Goal: Transaction & Acquisition: Purchase product/service

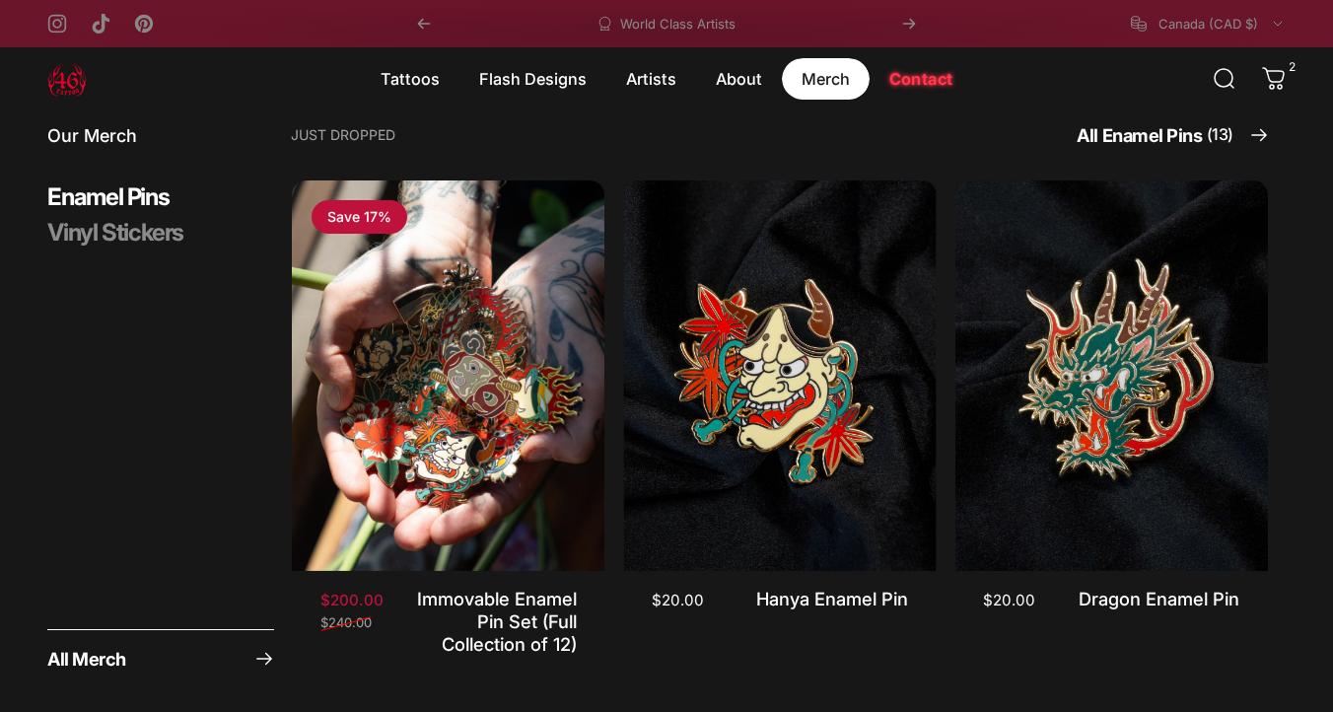
click at [821, 76] on magnet-element "Merch Merch" at bounding box center [826, 78] width 88 height 41
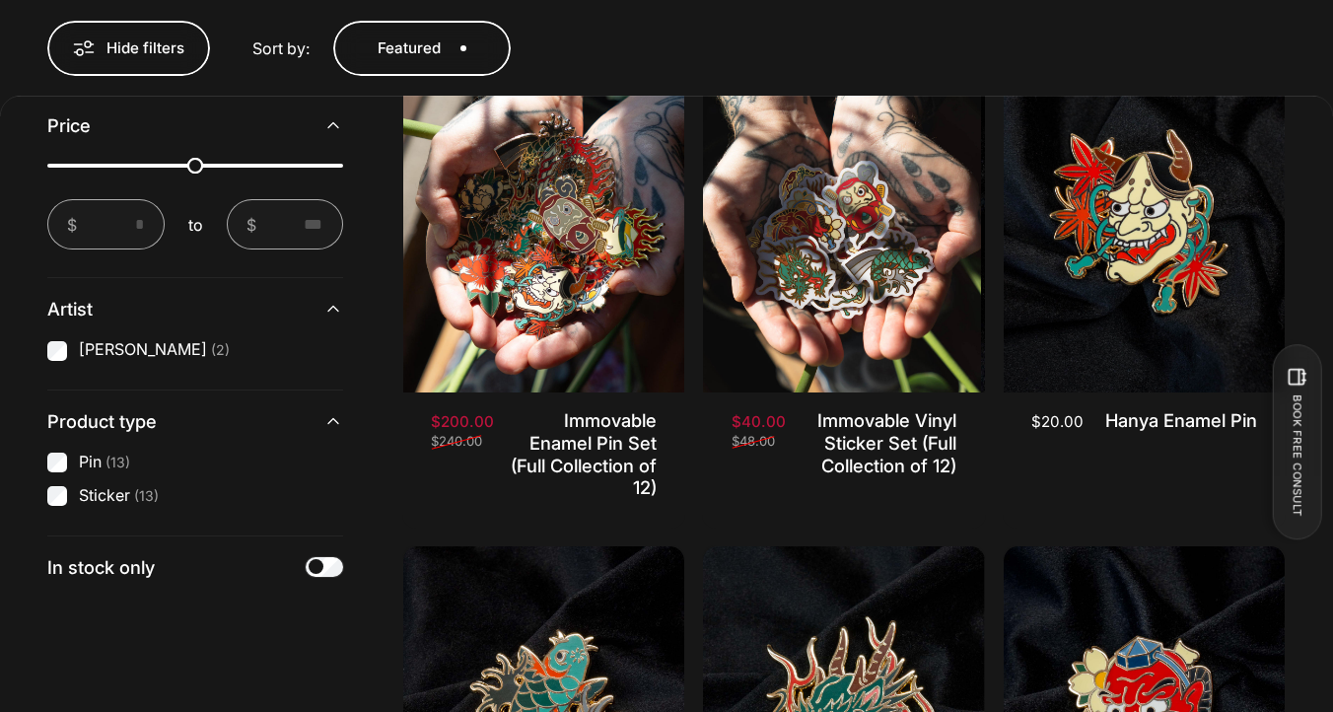
scroll to position [708, 0]
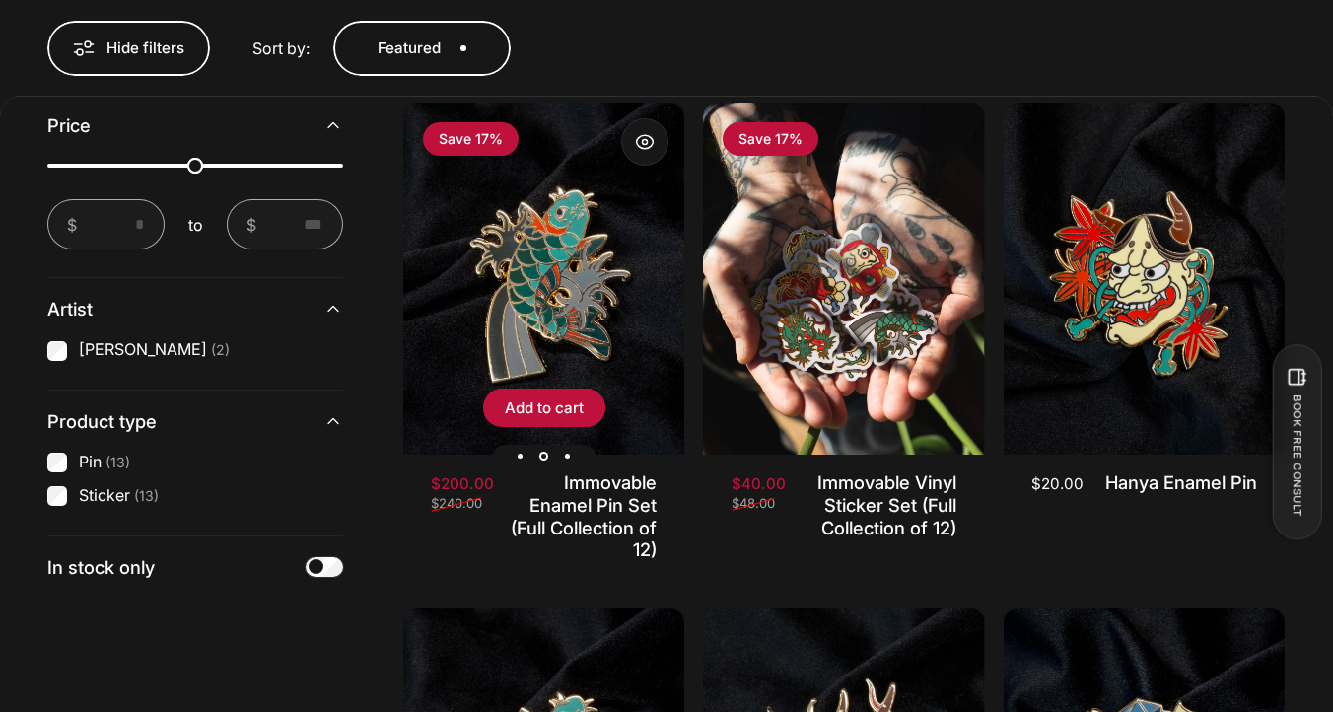
click at [575, 317] on img "Immovable Enamel Pin Set (Full Collection of 12)" at bounding box center [543, 279] width 281 height 352
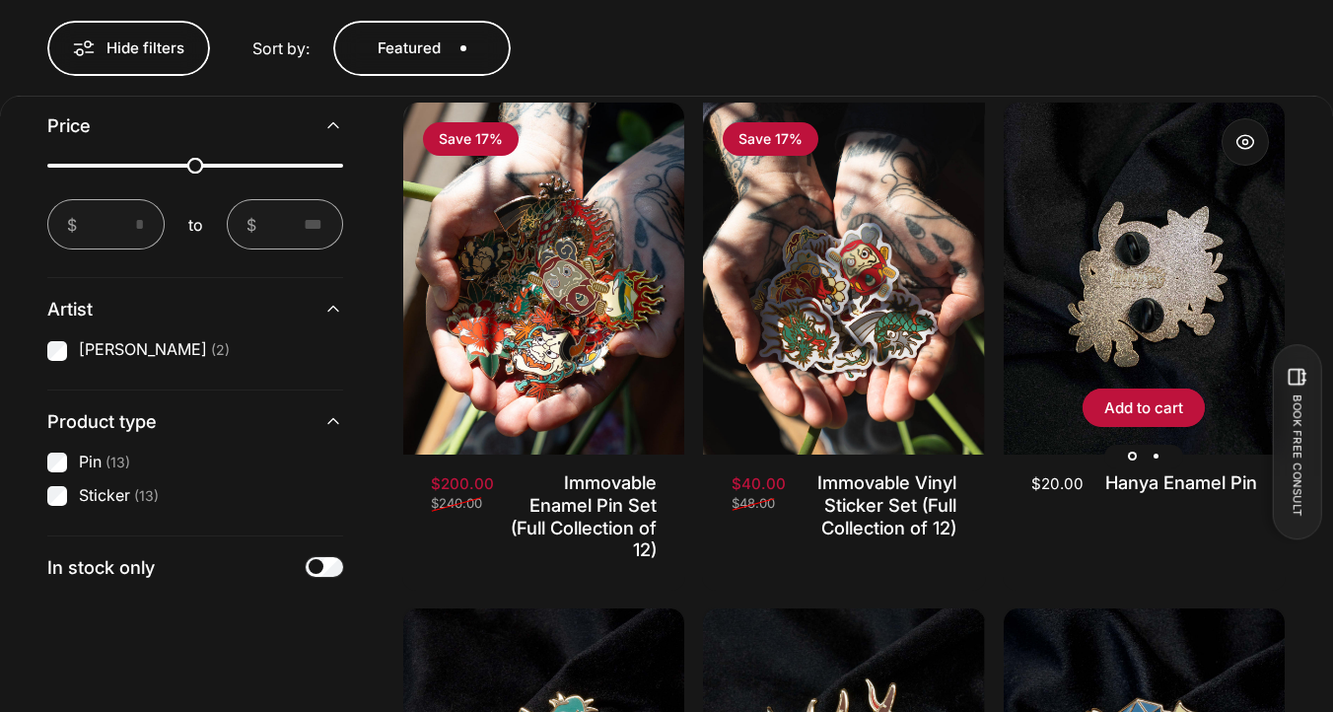
click at [1134, 339] on img "Hanya Enamel Pin" at bounding box center [1144, 279] width 281 height 352
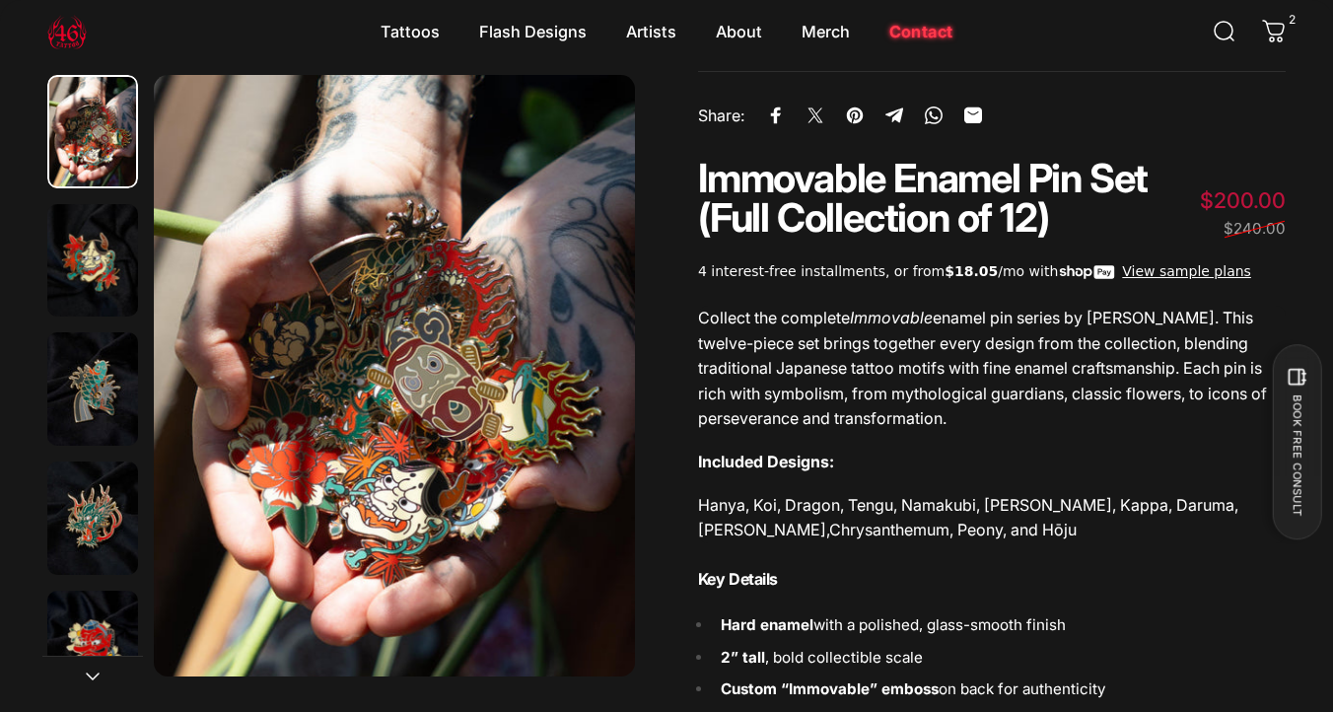
scroll to position [75, 0]
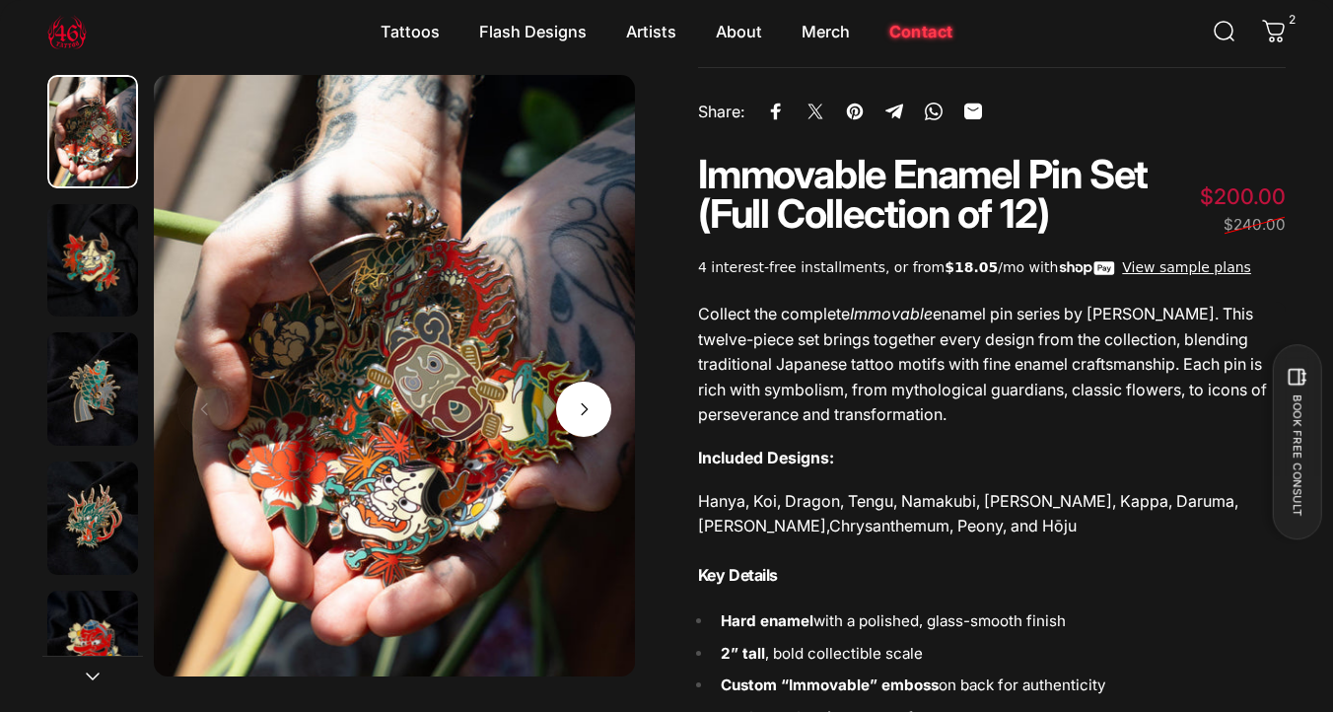
click at [576, 433] on span "Next" at bounding box center [583, 409] width 83 height 110
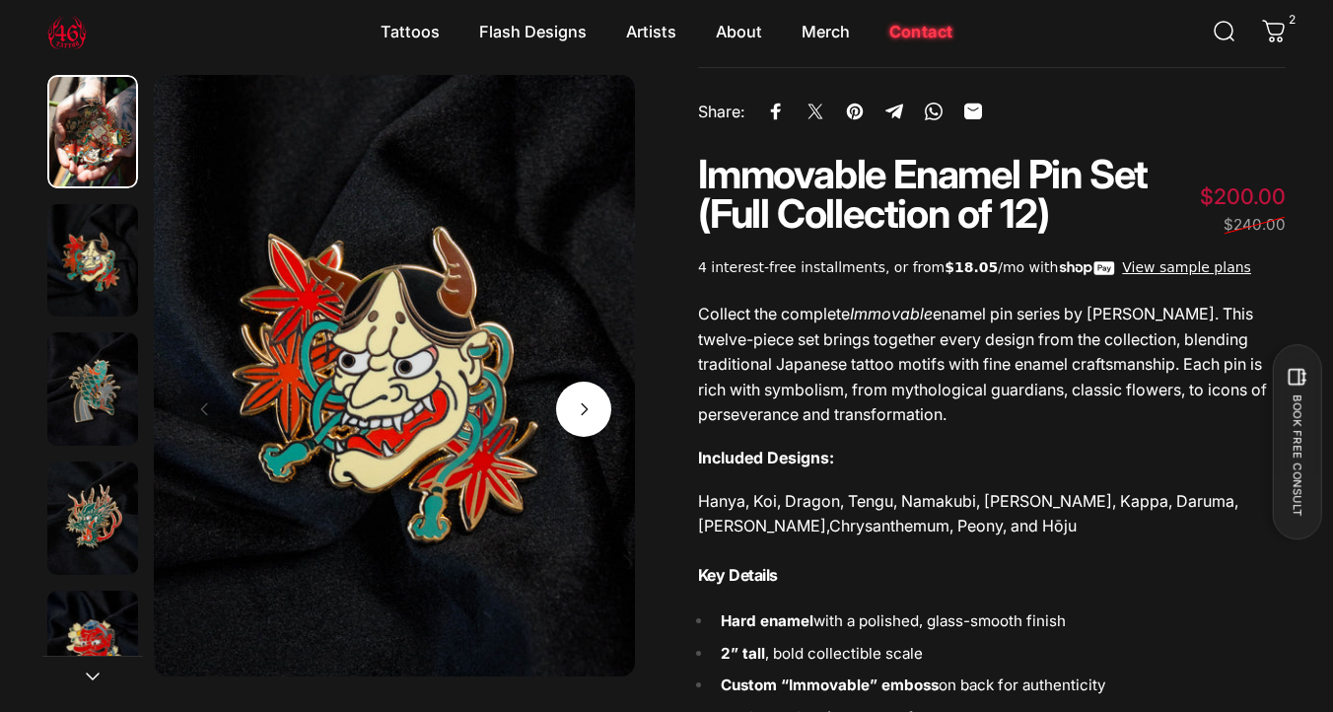
scroll to position [0, 481]
click at [576, 433] on span "Next" at bounding box center [583, 409] width 83 height 110
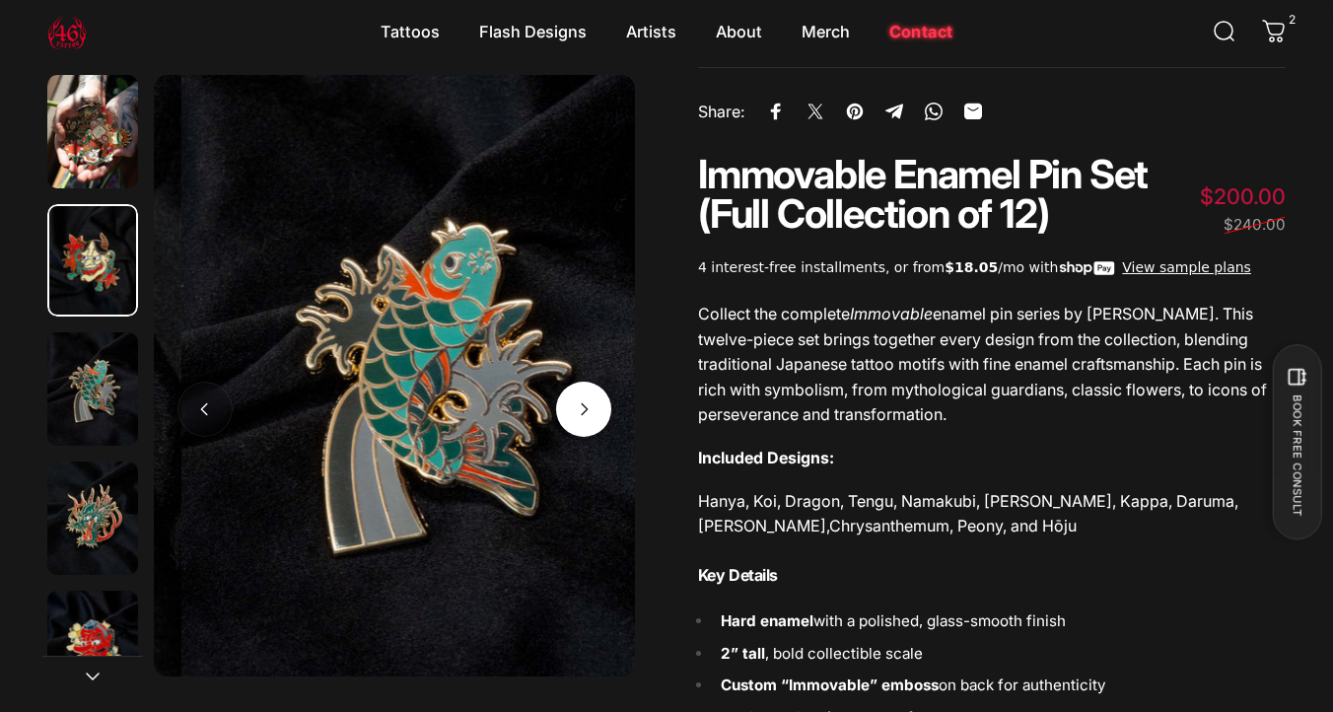
scroll to position [0, 962]
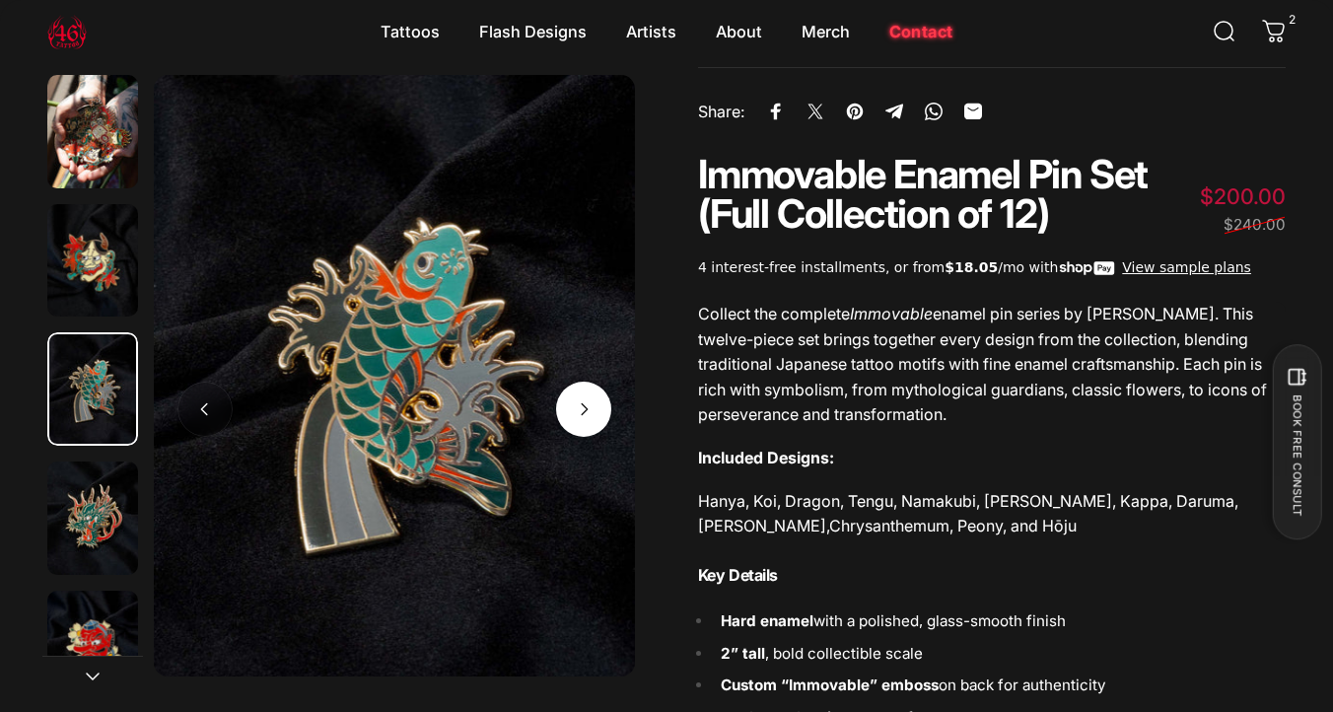
click at [577, 433] on span "Next" at bounding box center [583, 409] width 83 height 110
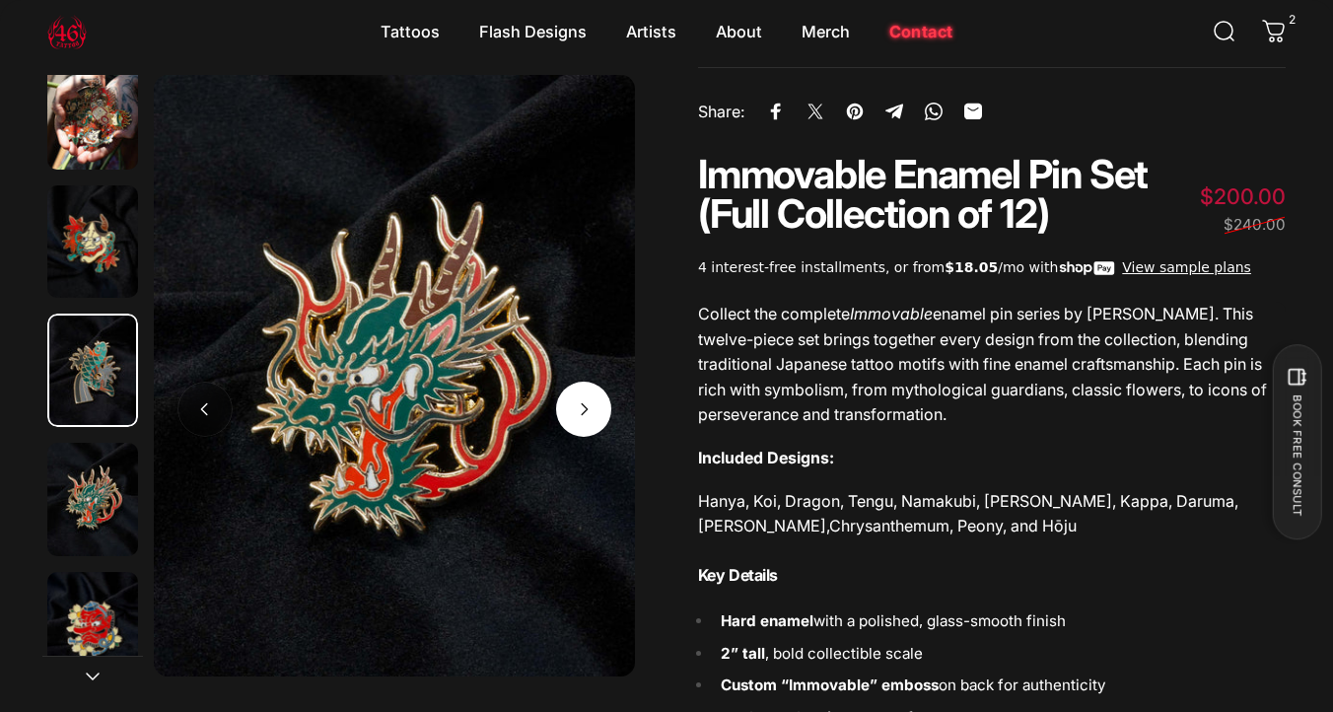
scroll to position [19, 0]
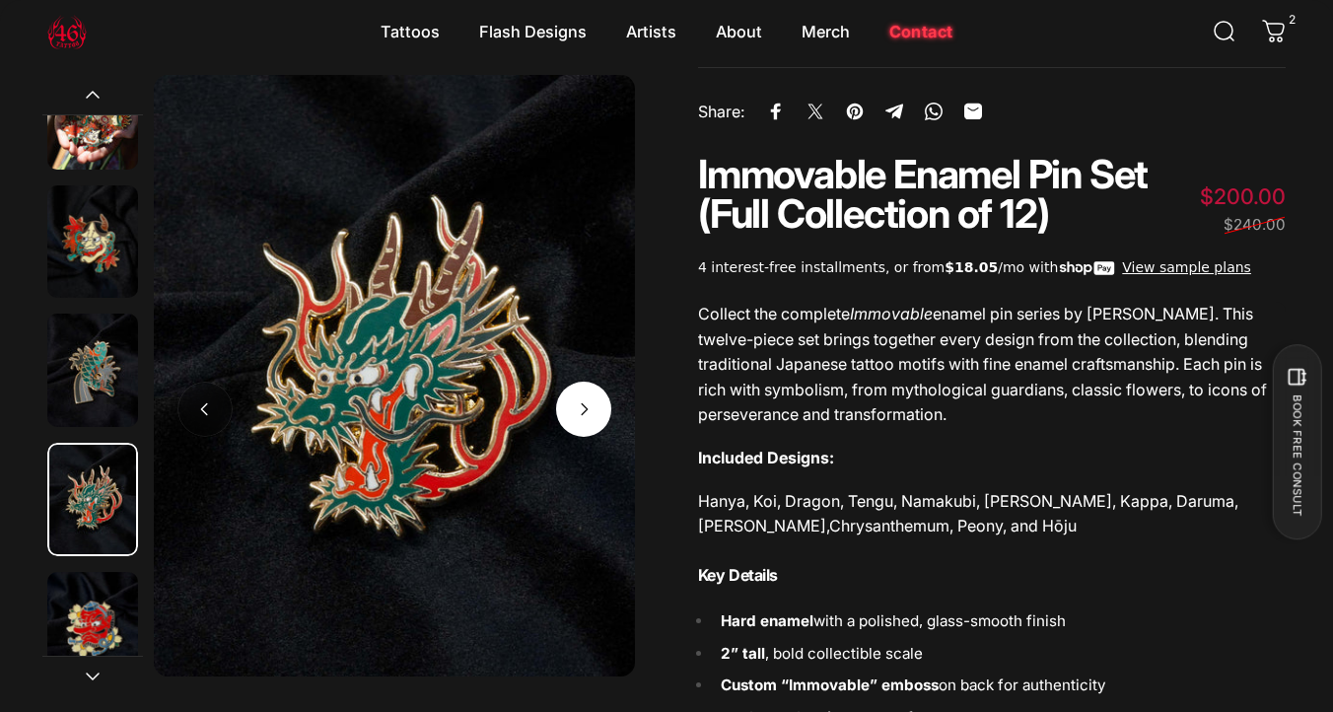
click at [577, 433] on span "Next" at bounding box center [583, 409] width 83 height 110
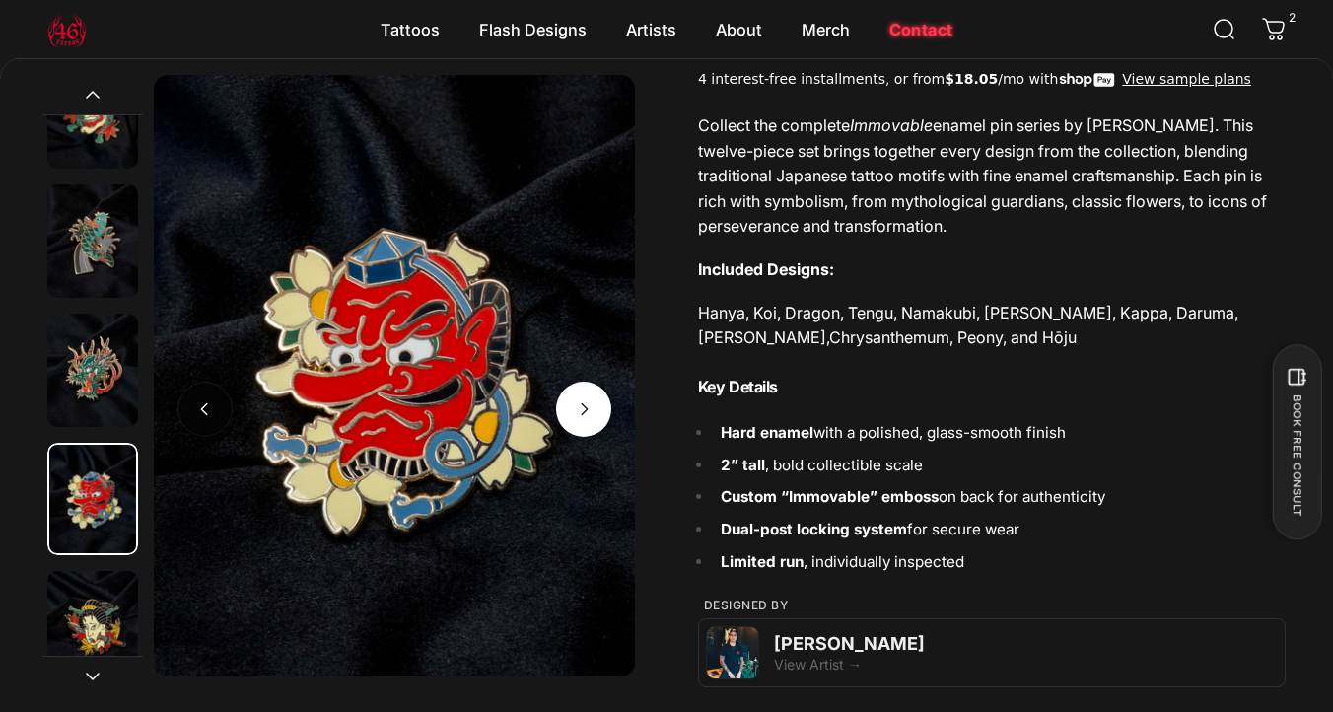
scroll to position [272, 0]
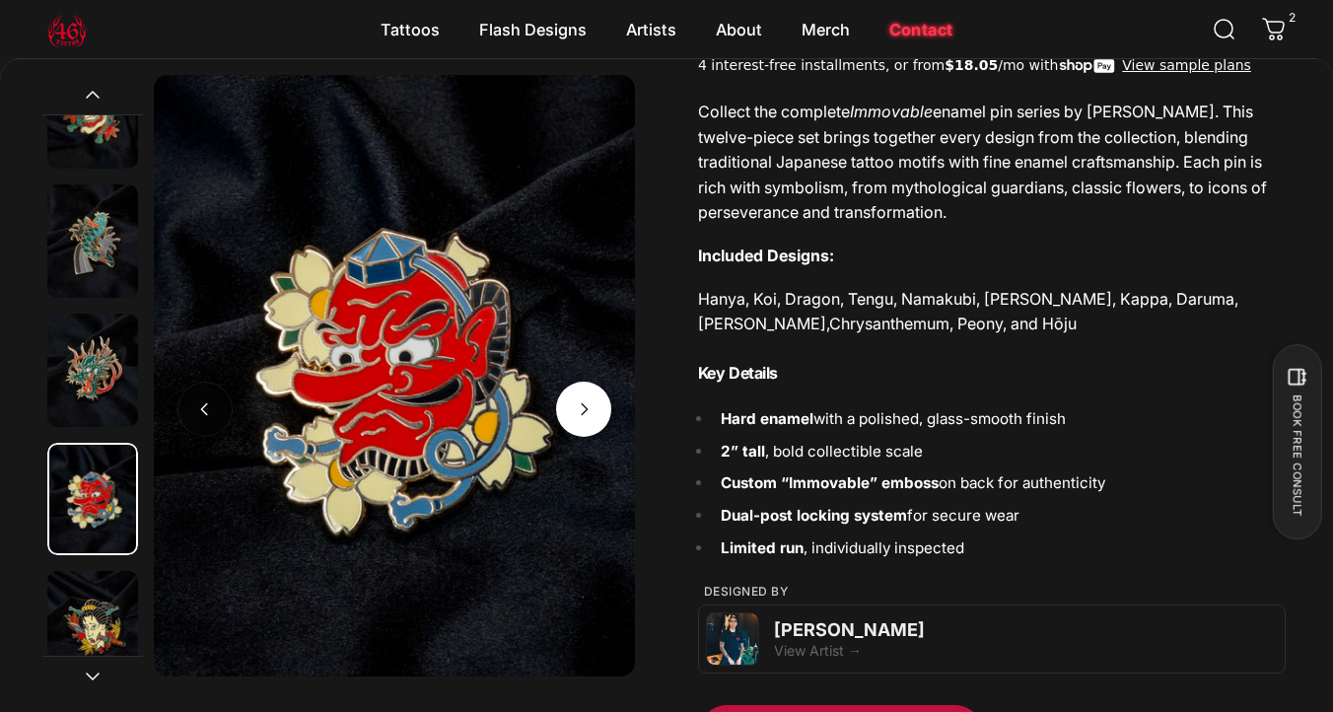
click at [577, 433] on span "Next" at bounding box center [583, 409] width 83 height 110
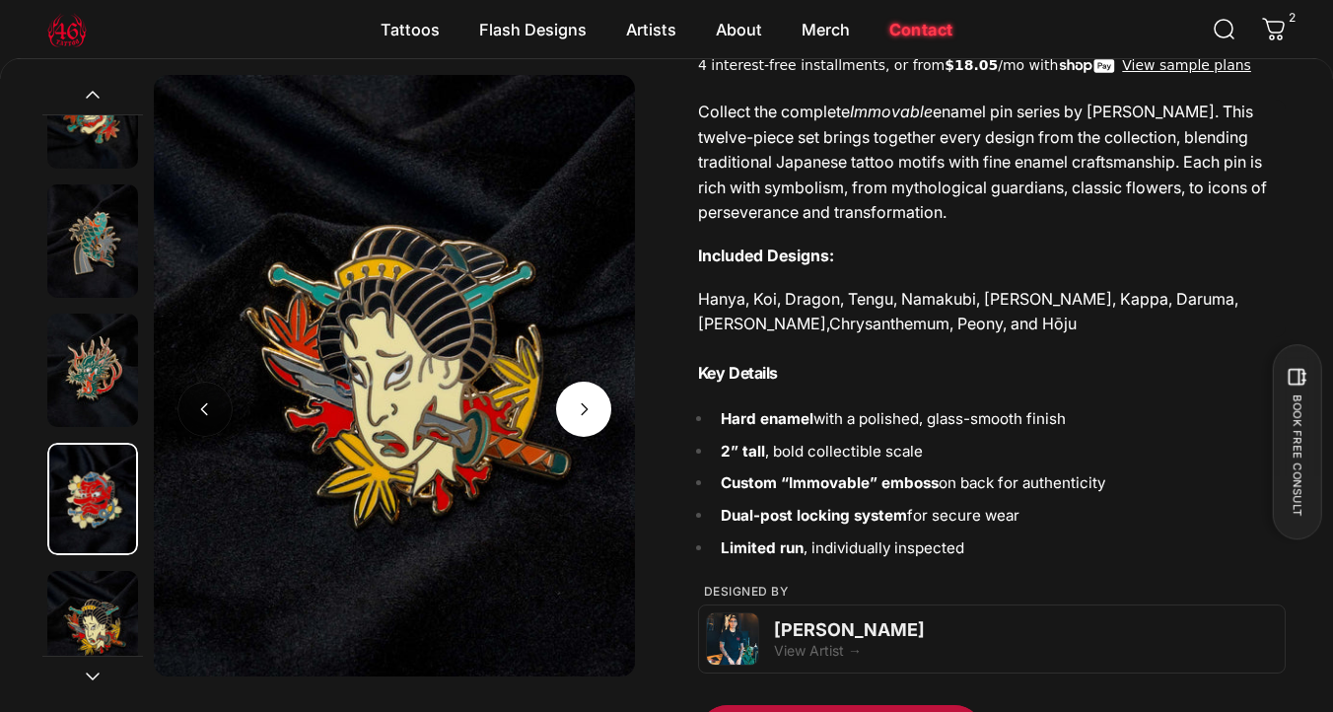
scroll to position [0, 2407]
click at [577, 433] on span "Next" at bounding box center [583, 409] width 83 height 110
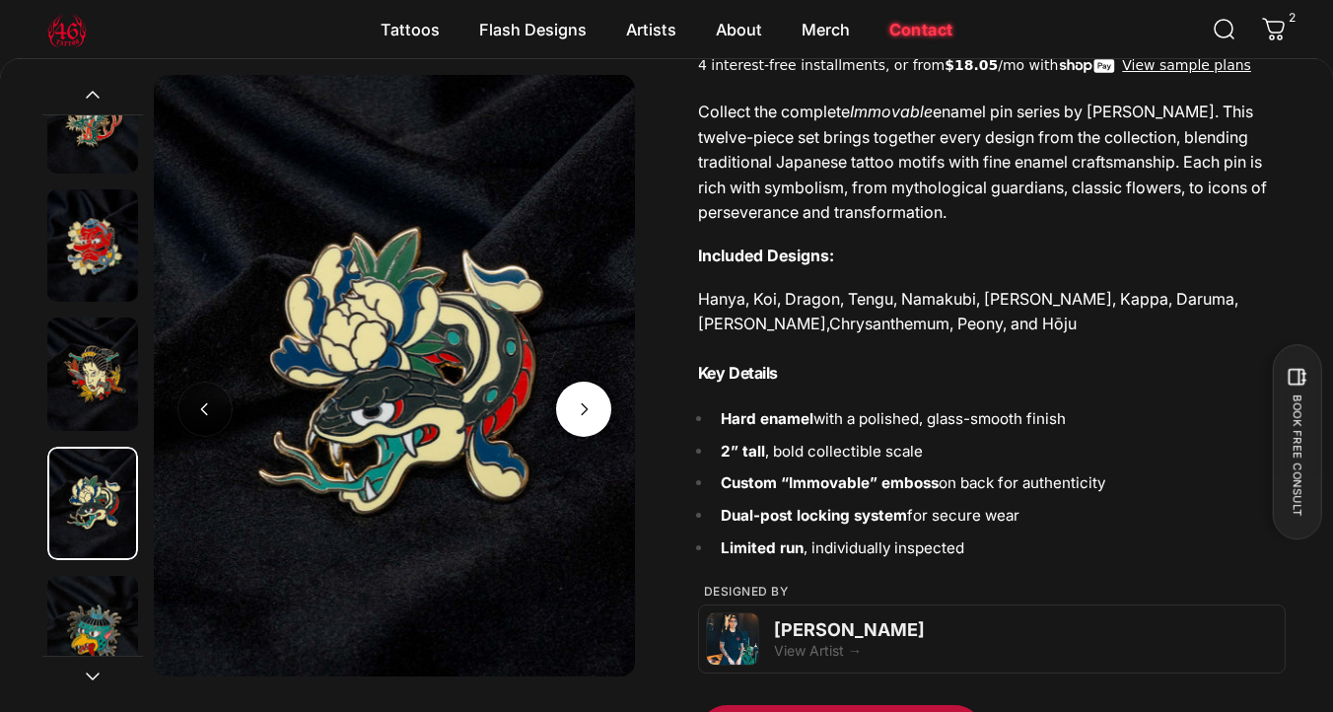
scroll to position [405, 0]
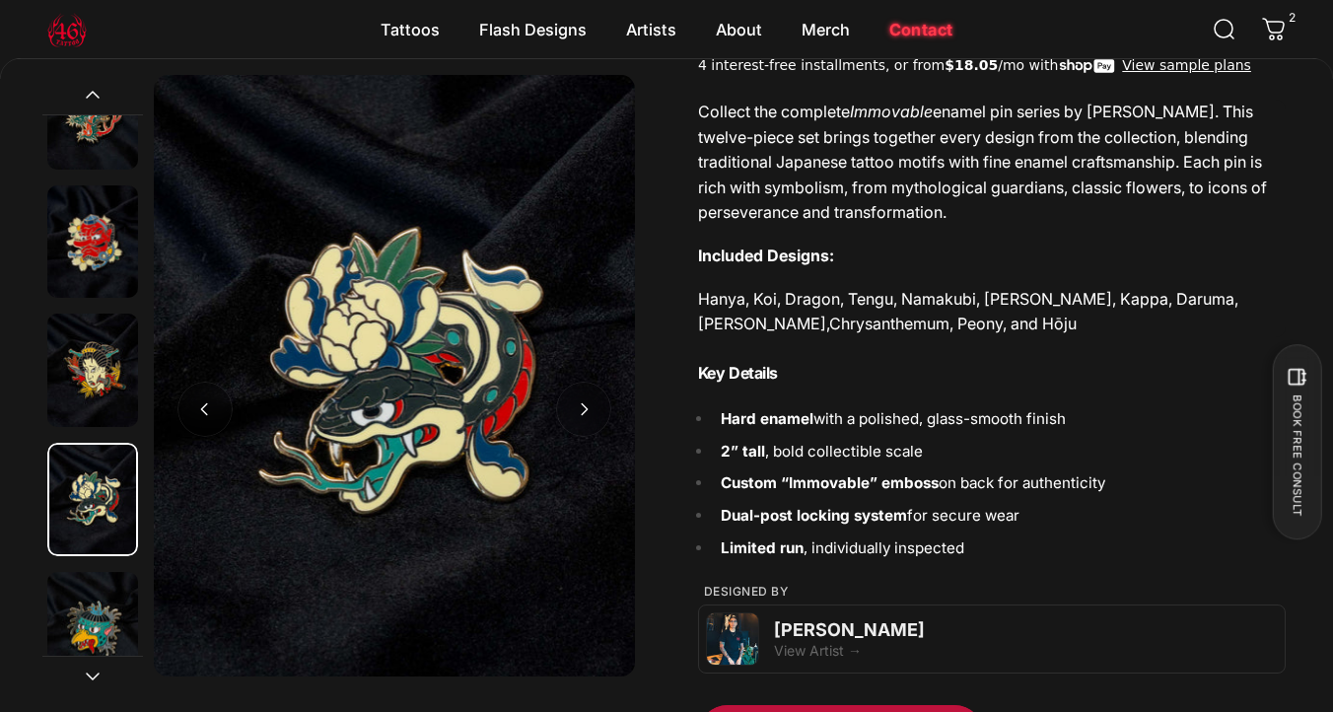
drag, startPoint x: 577, startPoint y: 396, endPoint x: 579, endPoint y: 375, distance: 21.8
click at [579, 375] on div "Gallery Viewer" at bounding box center [394, 375] width 481 height 601
click at [579, 375] on button "Open media 7 in modal" at bounding box center [394, 375] width 481 height 601
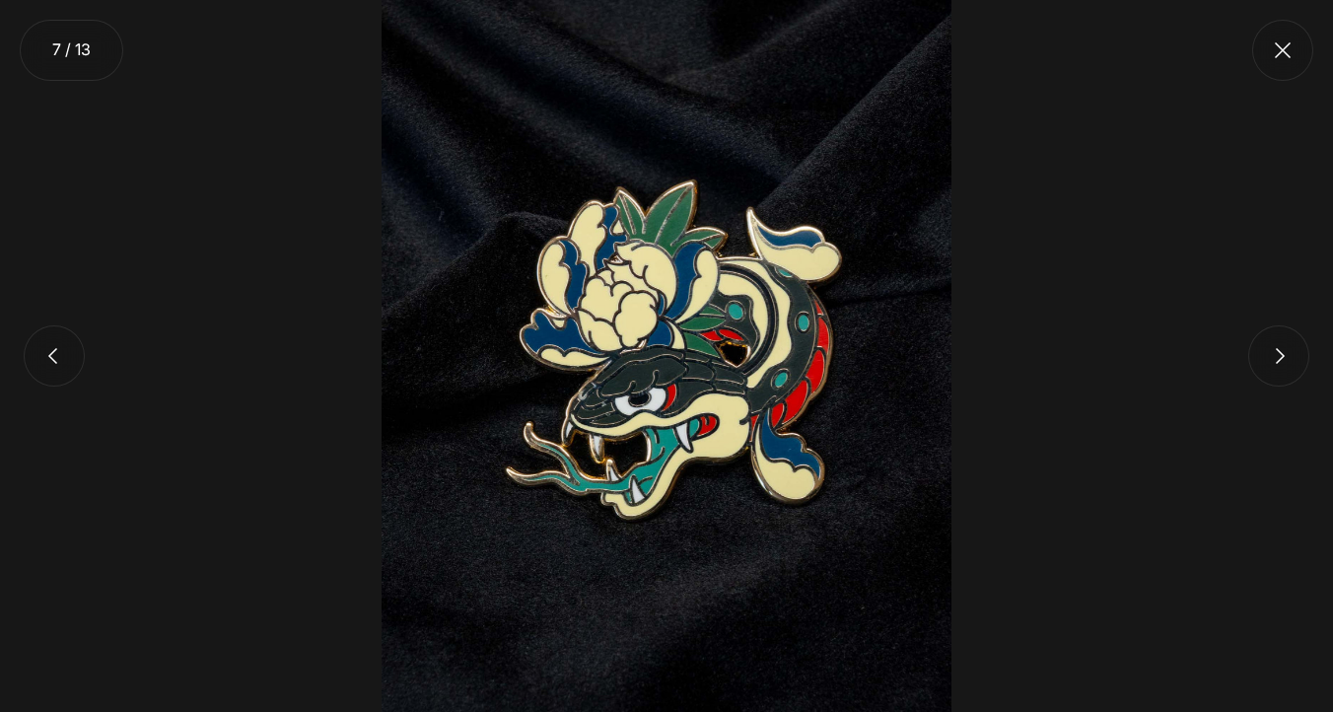
click at [579, 375] on img at bounding box center [667, 356] width 570 height 712
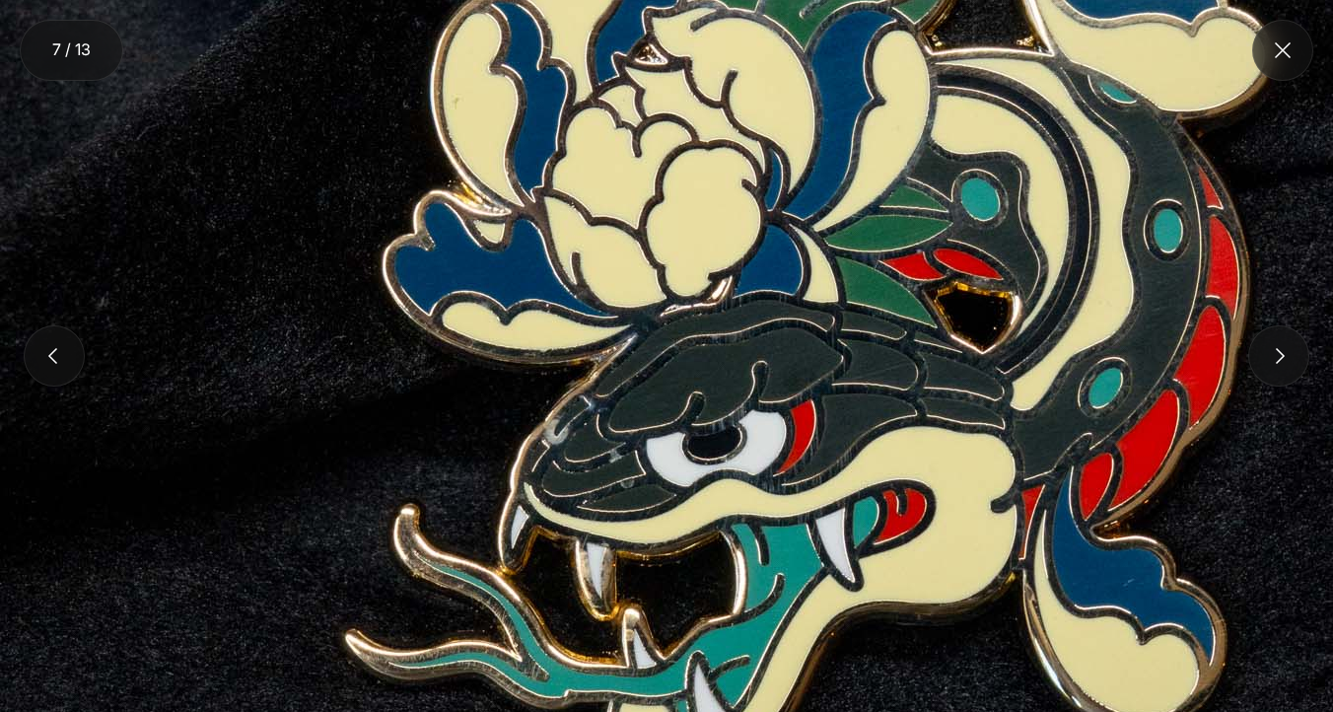
click at [739, 412] on img at bounding box center [789, 322] width 1578 height 1972
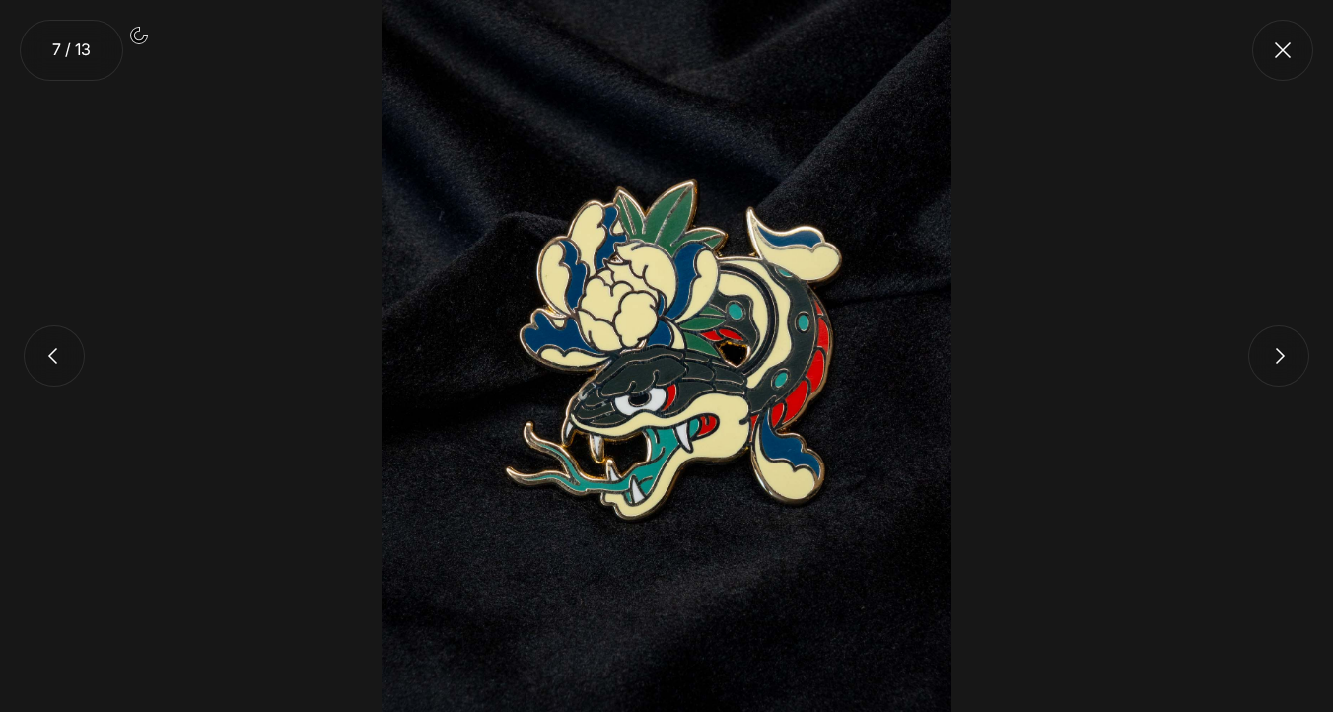
click at [739, 412] on img at bounding box center [667, 356] width 570 height 712
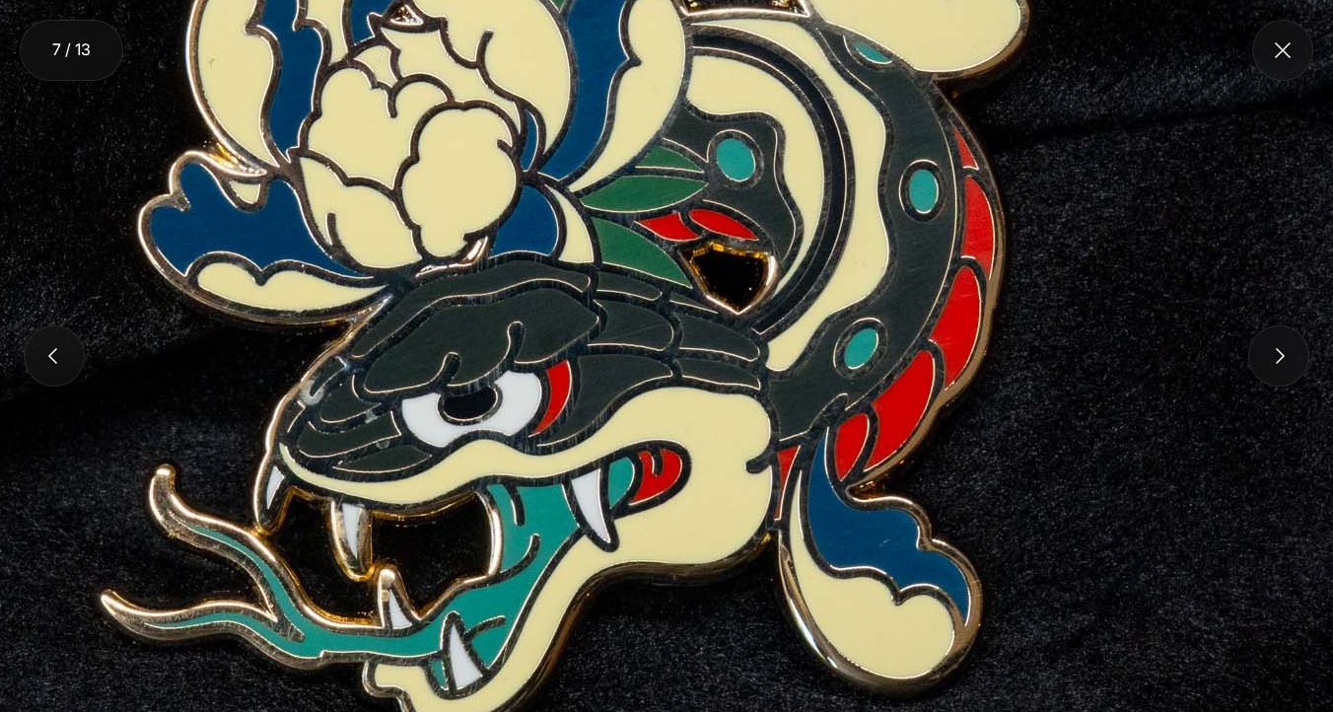
click at [739, 412] on img at bounding box center [544, 283] width 1578 height 1972
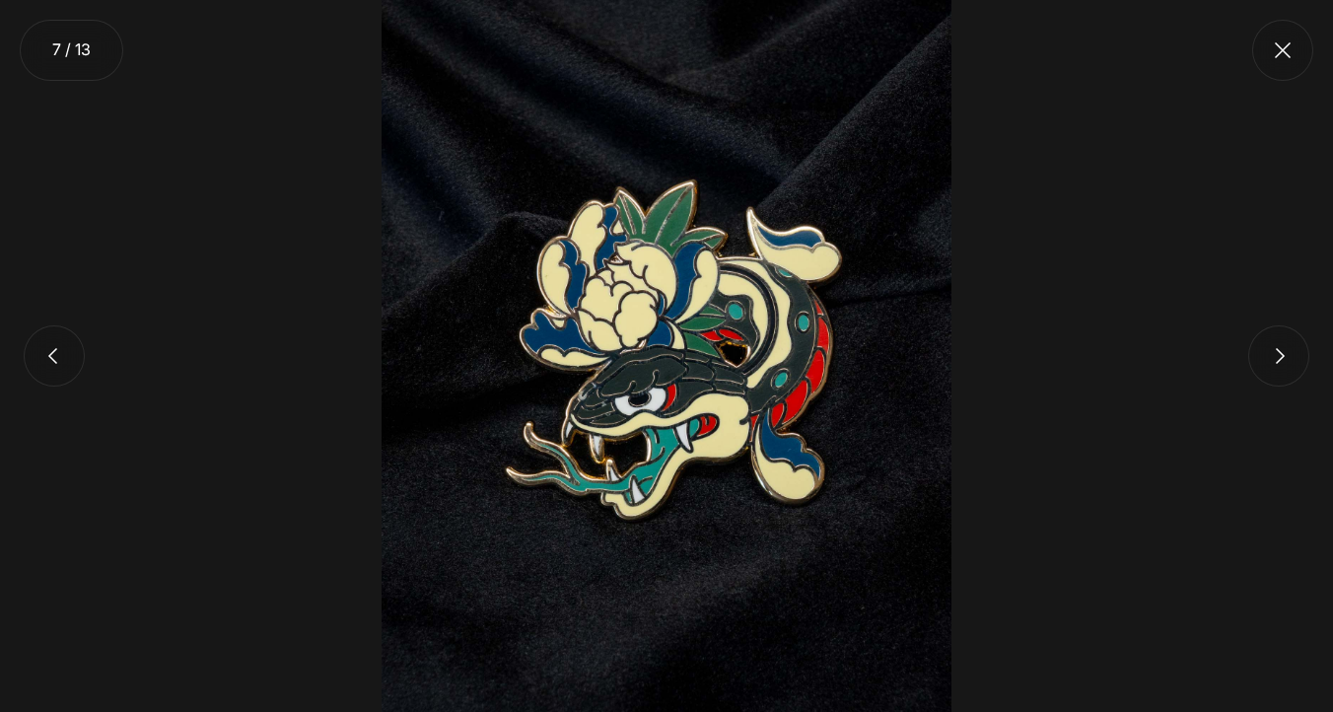
click at [1276, 42] on button "Close" at bounding box center [1282, 50] width 61 height 61
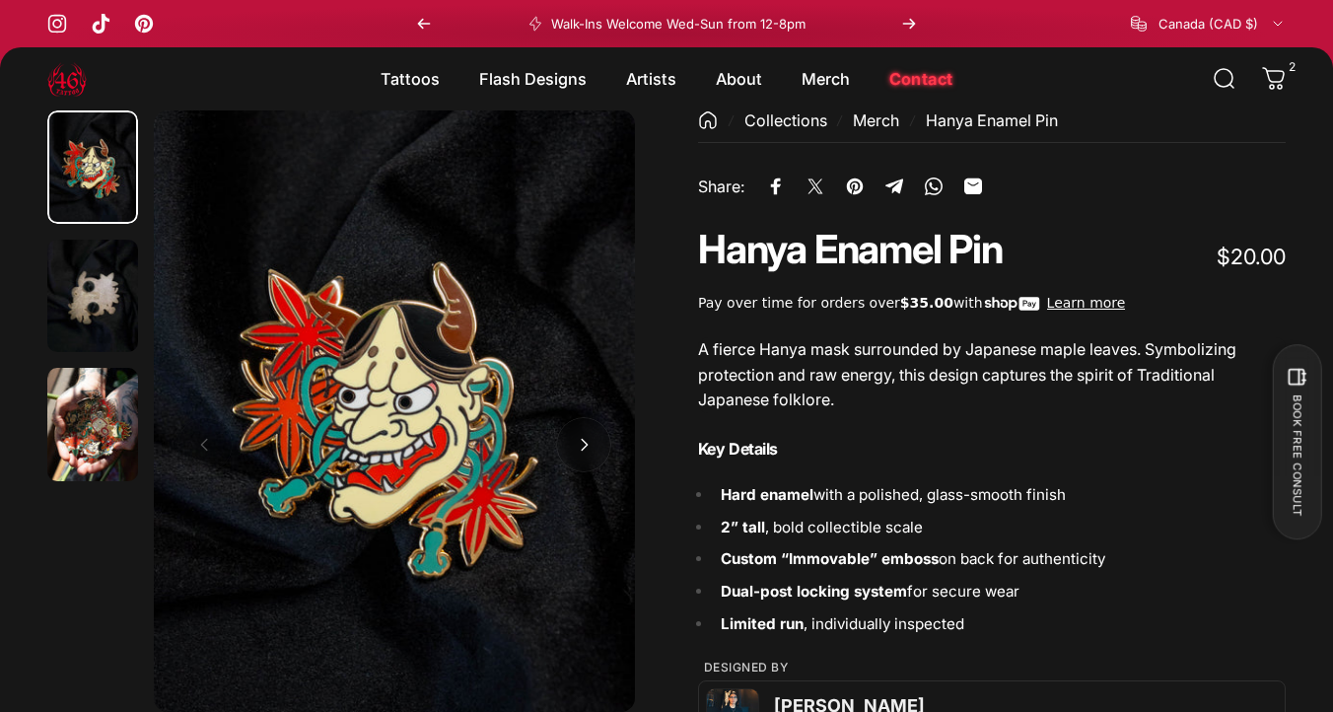
click at [100, 320] on img "Go to item 2" at bounding box center [92, 296] width 91 height 113
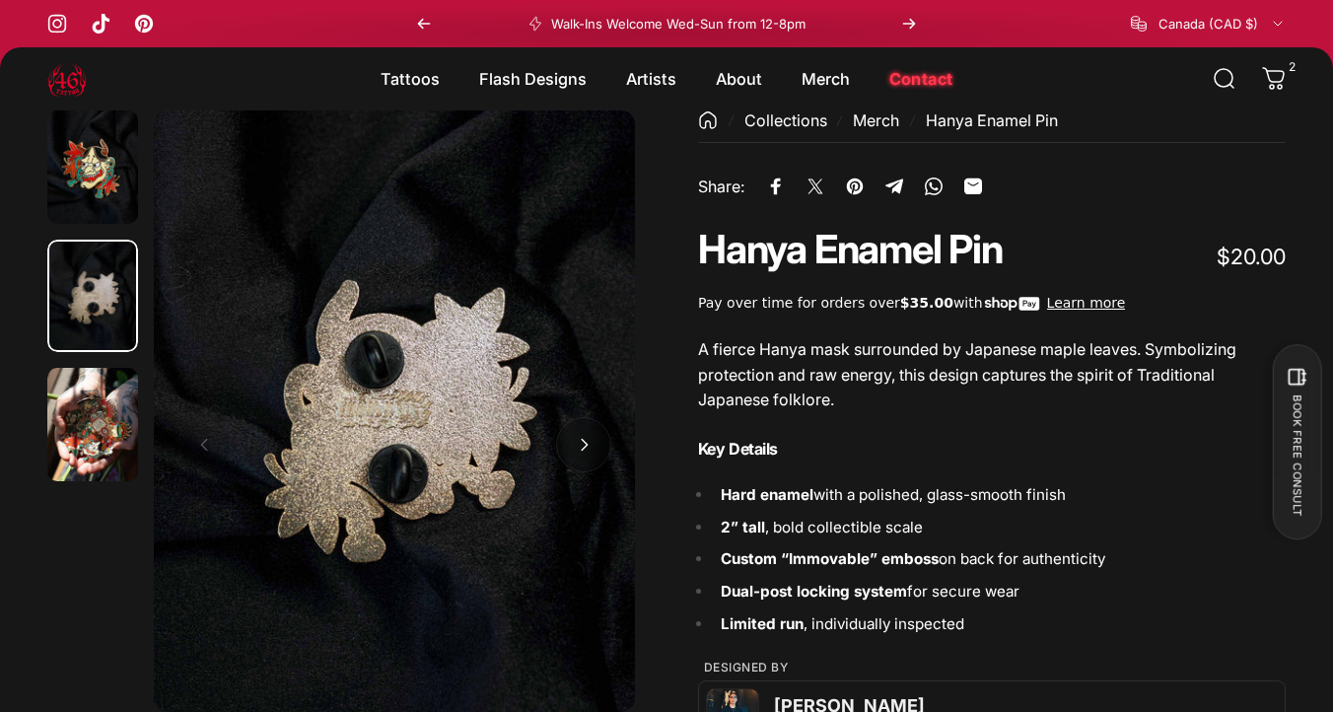
scroll to position [0, 481]
click at [388, 425] on button "Open media 2 in modal" at bounding box center [394, 410] width 481 height 601
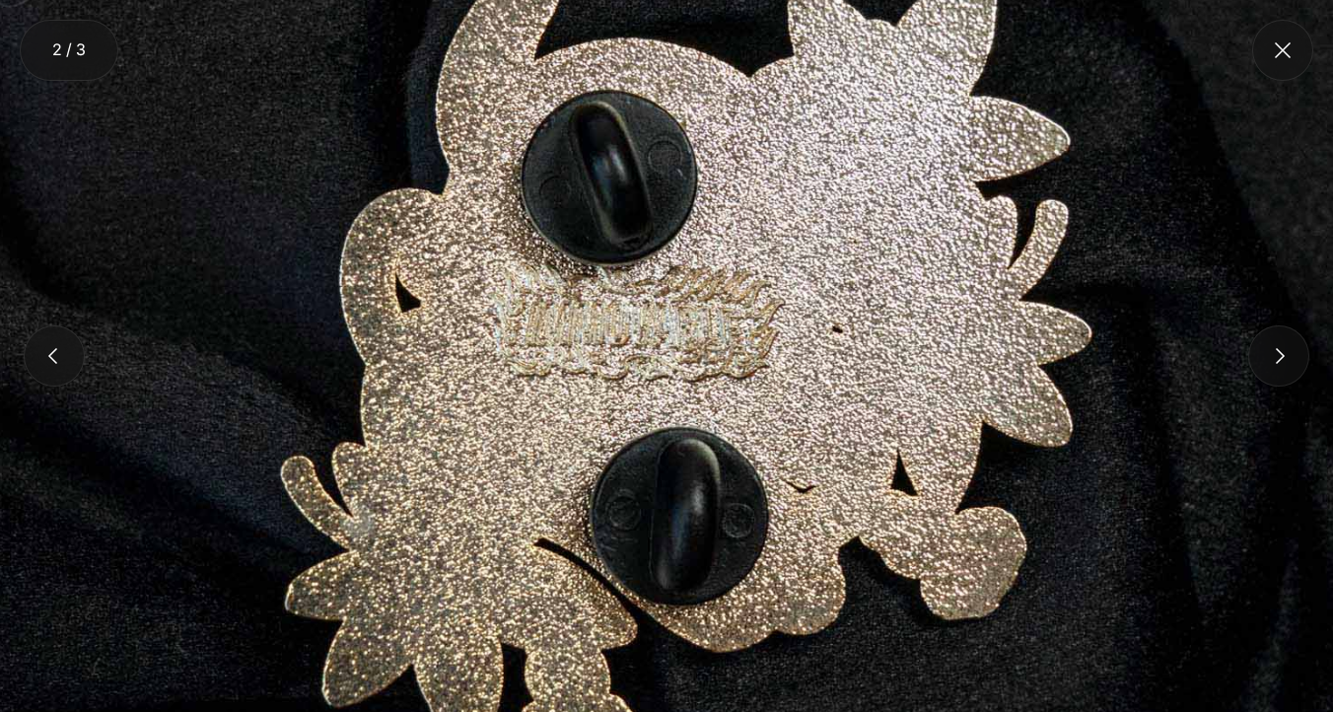
click at [688, 322] on img at bounding box center [669, 330] width 1432 height 1790
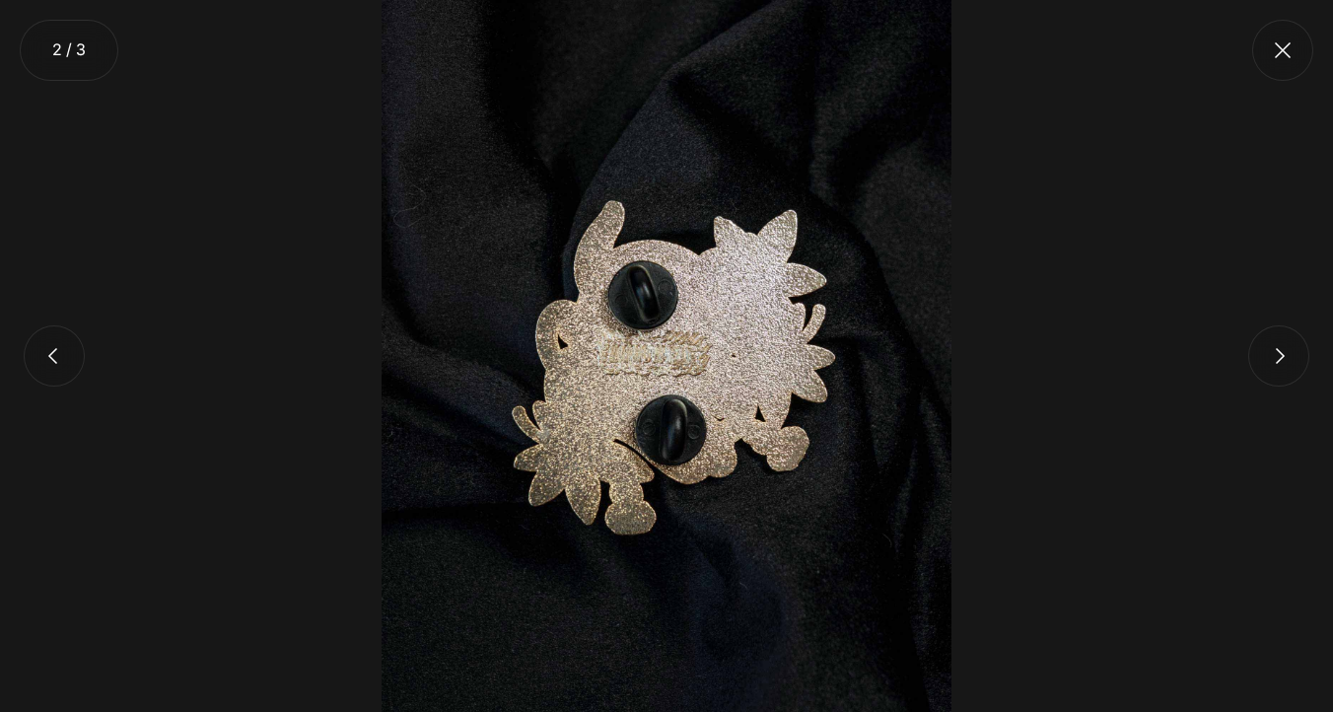
click at [1281, 56] on button "Close" at bounding box center [1282, 50] width 61 height 61
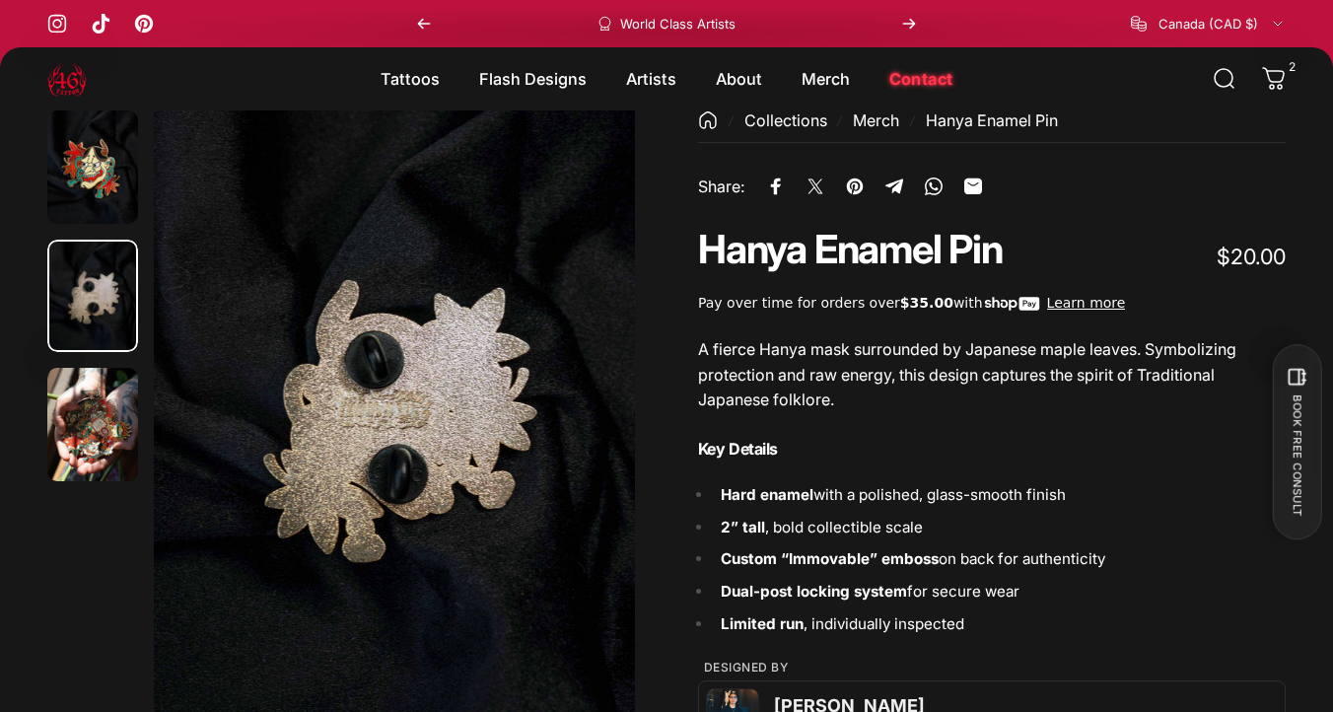
scroll to position [0, 0]
click at [65, 193] on img "Go to item 0" at bounding box center [92, 166] width 91 height 113
